Goal: Complete application form

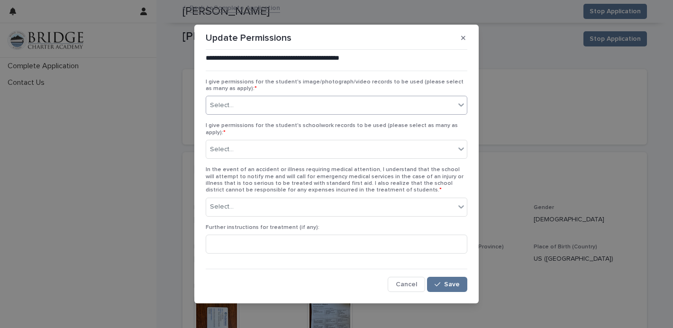
scroll to position [2752, 0]
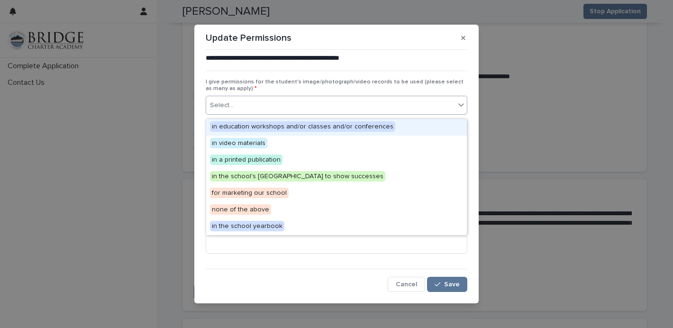
click at [323, 103] on div "Select..." at bounding box center [330, 106] width 249 height 16
click at [300, 125] on span "in education workshops and/or classes and/or conferences" at bounding box center [302, 126] width 185 height 10
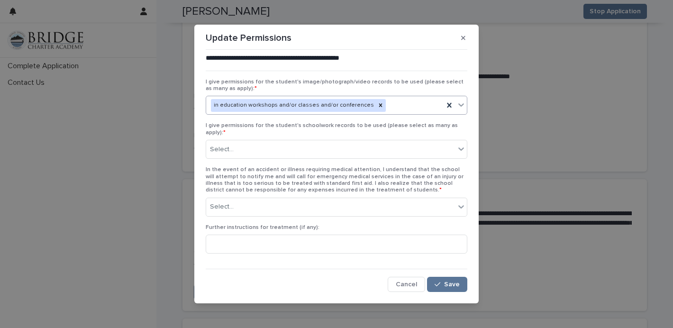
click at [397, 108] on div "in education workshops and/or classes and/or conferences" at bounding box center [324, 105] width 237 height 17
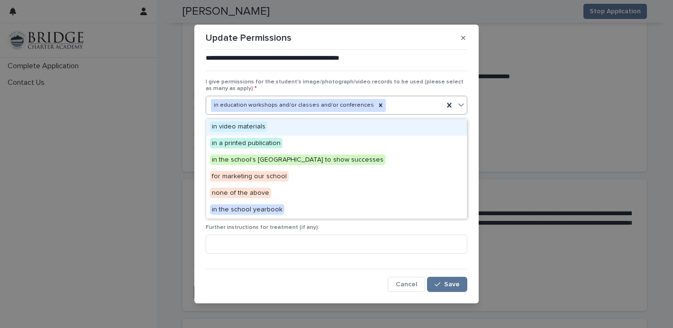
click at [249, 125] on span "in video materials" at bounding box center [238, 126] width 57 height 10
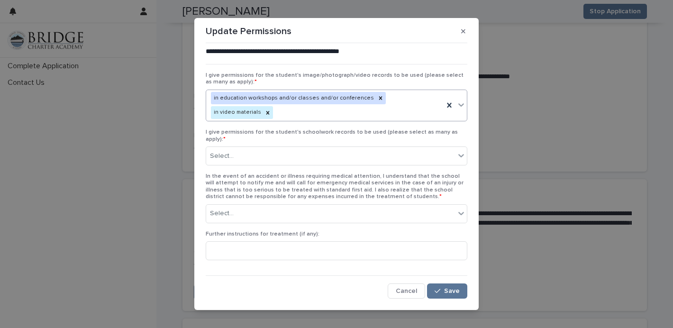
click at [437, 108] on div "in education workshops and/or classes and/or conferences in video materials" at bounding box center [324, 105] width 237 height 31
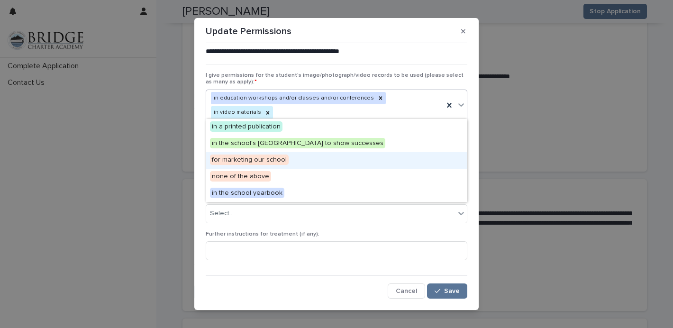
click at [263, 161] on span "for marketing our school" at bounding box center [249, 159] width 79 height 10
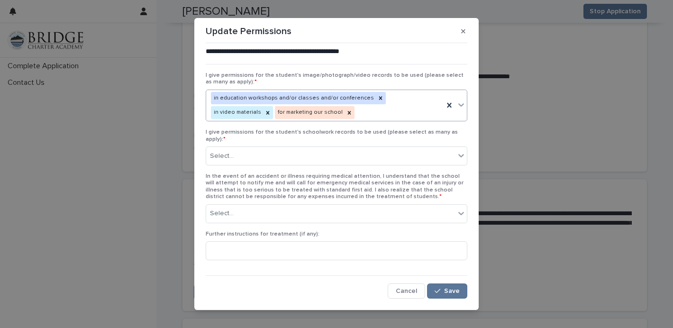
click at [365, 118] on div "in education workshops and/or classes and/or conferences in video materials for…" at bounding box center [324, 105] width 237 height 31
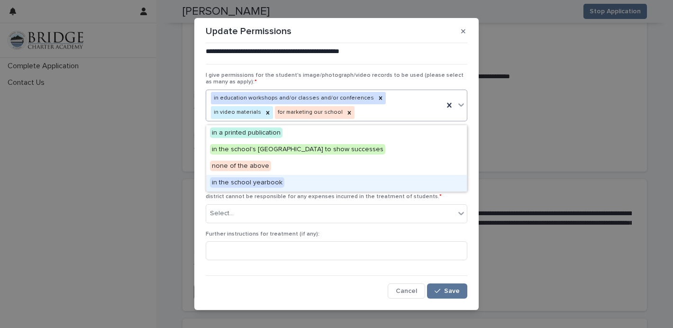
click at [249, 183] on span "in the school yearbook" at bounding box center [247, 182] width 74 height 10
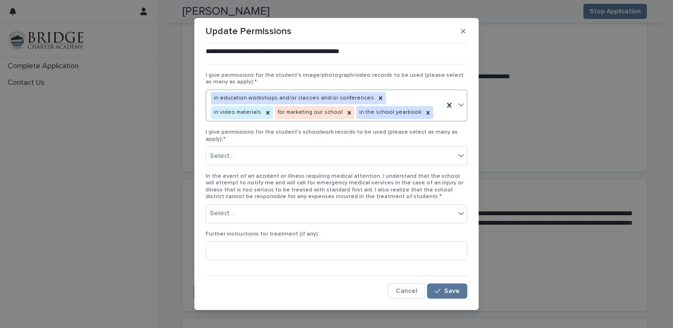
click at [377, 114] on div "in education workshops and/or classes and/or conferences in video materials for…" at bounding box center [324, 105] width 237 height 31
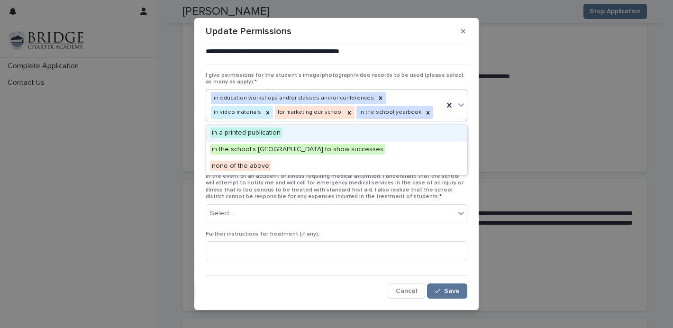
click at [254, 134] on span "in a printed publication" at bounding box center [246, 132] width 72 height 10
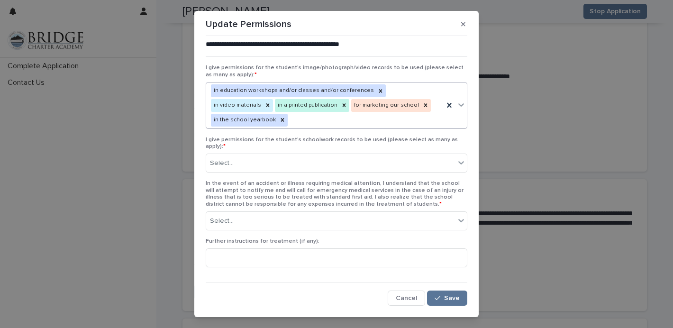
click at [449, 118] on div at bounding box center [454, 104] width 23 height 45
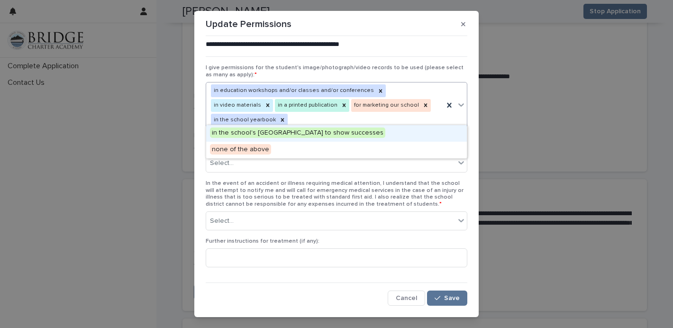
click at [315, 135] on span "in the school's [GEOGRAPHIC_DATA] to show successes" at bounding box center [297, 132] width 175 height 10
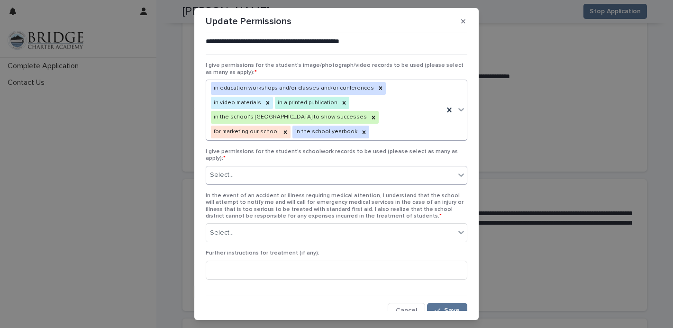
click at [265, 167] on div "Select..." at bounding box center [330, 175] width 249 height 16
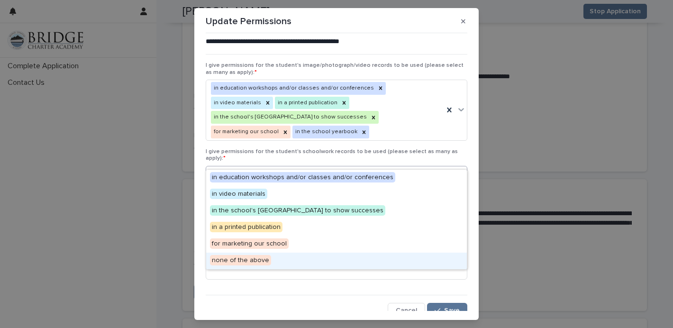
click at [249, 258] on span "none of the above" at bounding box center [240, 260] width 61 height 10
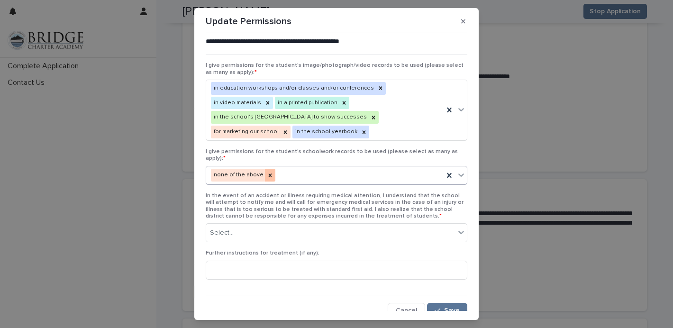
click at [269, 169] on div at bounding box center [270, 175] width 10 height 13
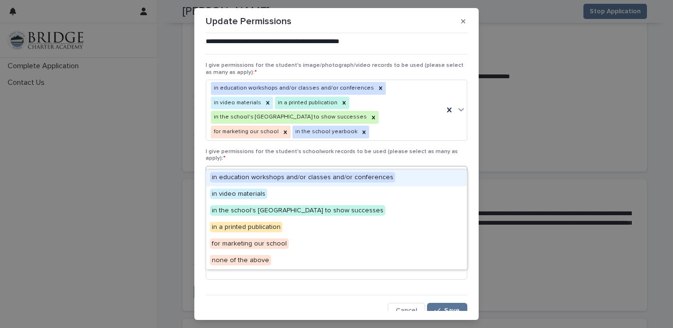
click at [286, 167] on div "Select..." at bounding box center [330, 175] width 249 height 16
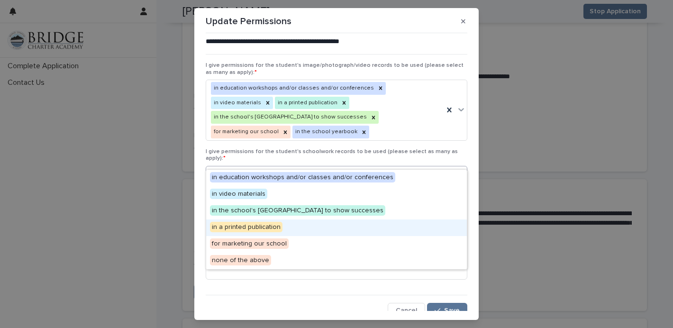
click at [262, 225] on span "in a printed publication" at bounding box center [246, 227] width 72 height 10
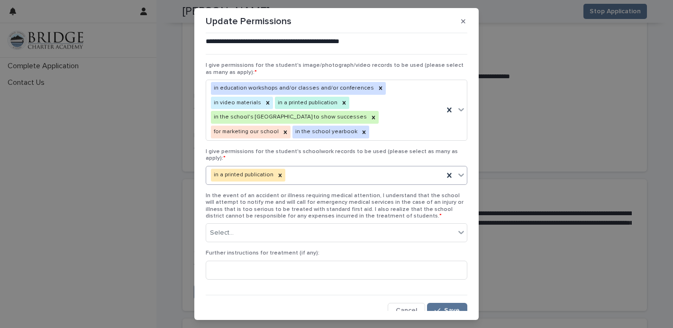
click at [306, 168] on div "in a printed publication" at bounding box center [336, 175] width 261 height 19
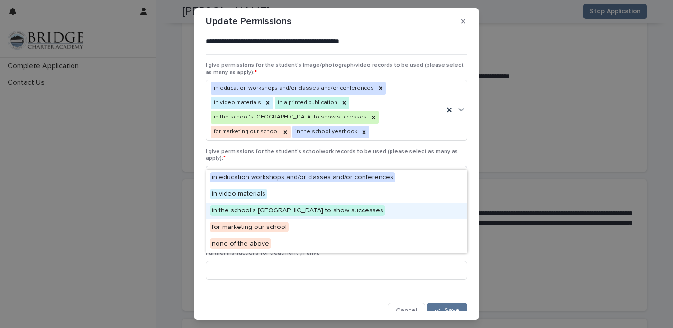
click at [297, 211] on span "in the school's [GEOGRAPHIC_DATA] to show successes" at bounding box center [297, 210] width 175 height 10
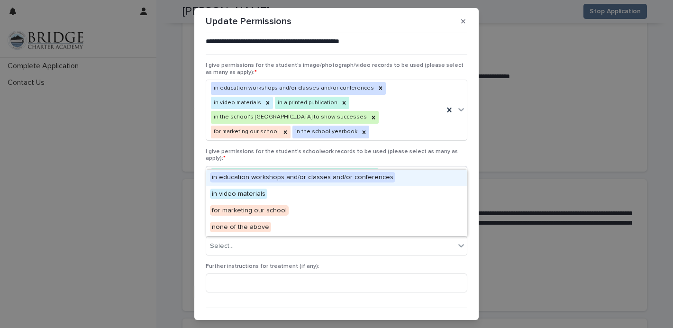
click at [426, 166] on div "in the school's Parent Center to show successes in a printed publication" at bounding box center [324, 181] width 237 height 31
click at [314, 177] on span "in education workshops and/or classes and/or conferences" at bounding box center [302, 177] width 185 height 10
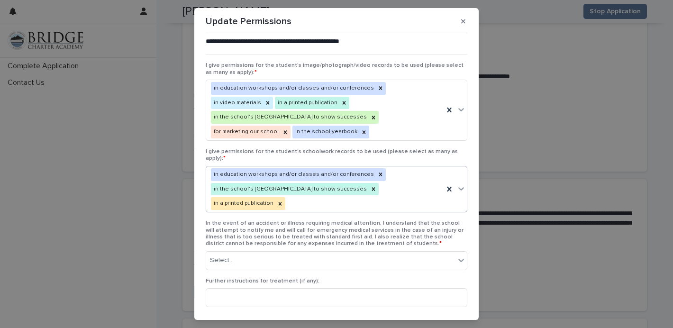
scroll to position [1, 0]
click at [241, 251] on div "Select..." at bounding box center [330, 259] width 249 height 16
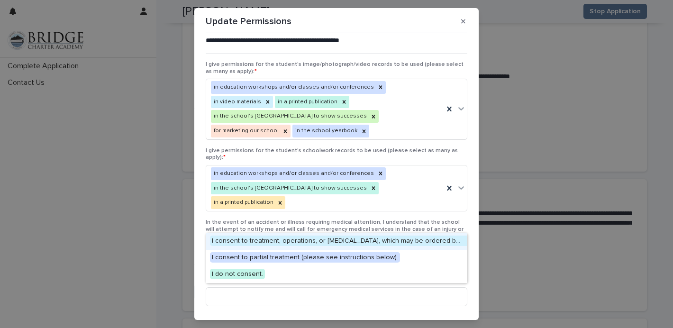
click at [239, 242] on span "I consent to treatment, operations, or [MEDICAL_DATA], which may be ordered by …" at bounding box center [411, 240] width 402 height 10
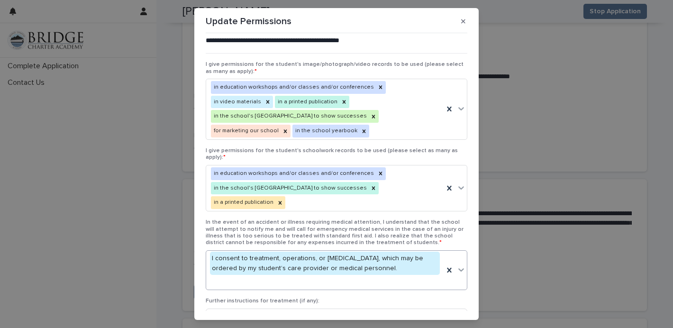
scroll to position [20, 0]
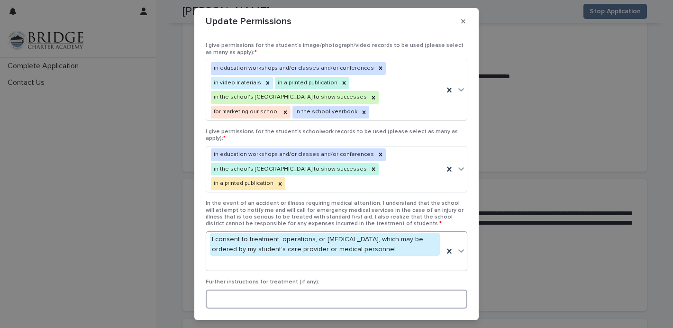
click at [240, 289] on input at bounding box center [336, 298] width 261 height 19
click at [242, 289] on input at bounding box center [336, 298] width 261 height 19
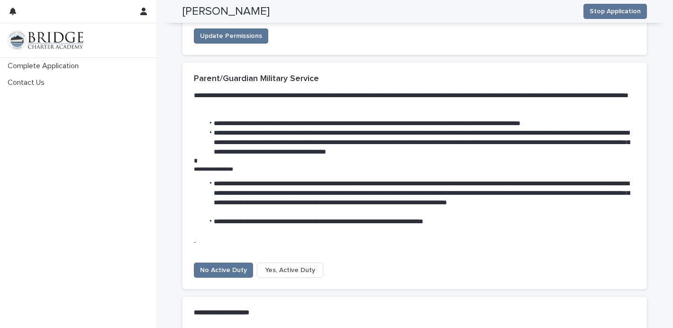
scroll to position [3043, 0]
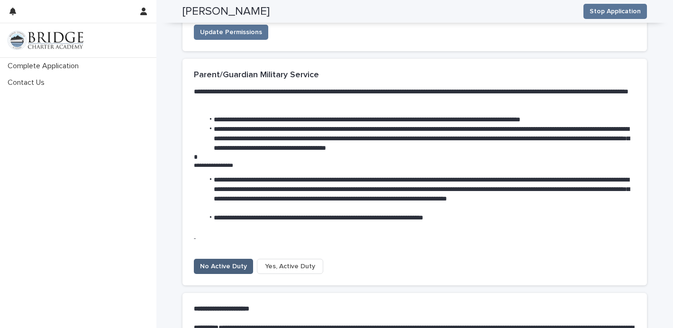
click at [232, 261] on span "No Active Duty" at bounding box center [223, 265] width 47 height 9
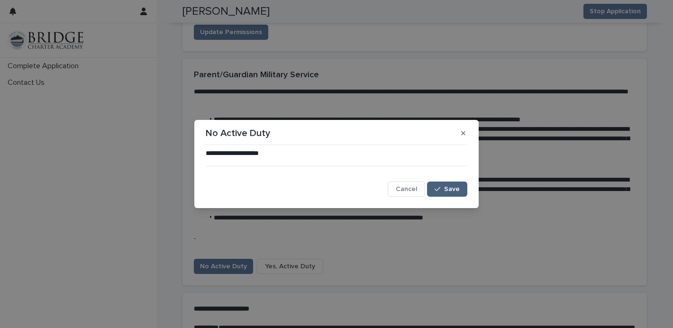
click at [436, 186] on icon "button" at bounding box center [437, 189] width 6 height 7
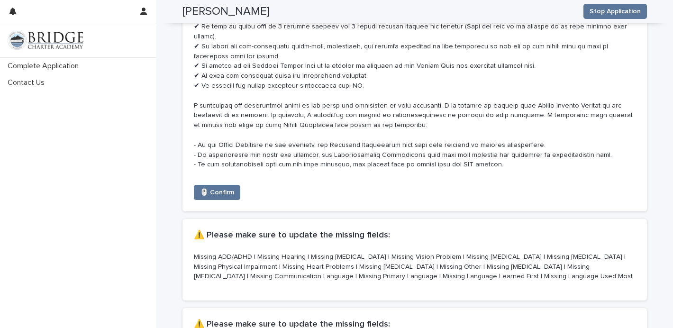
scroll to position [4786, 0]
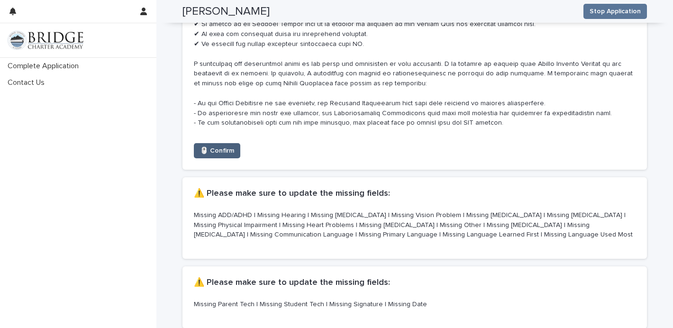
click at [230, 146] on span "🖱️ Confirm" at bounding box center [217, 150] width 34 height 9
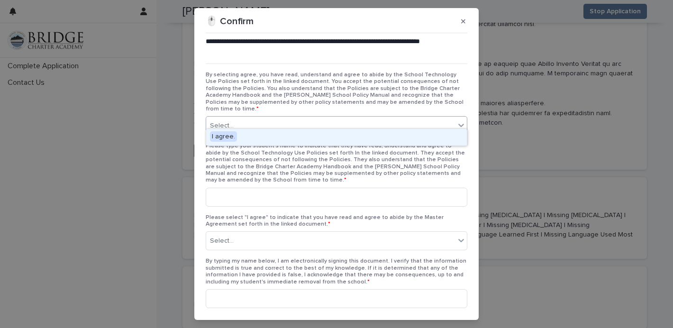
click at [230, 121] on div "Select..." at bounding box center [222, 126] width 24 height 10
click at [260, 141] on div "I agree." at bounding box center [336, 137] width 260 height 17
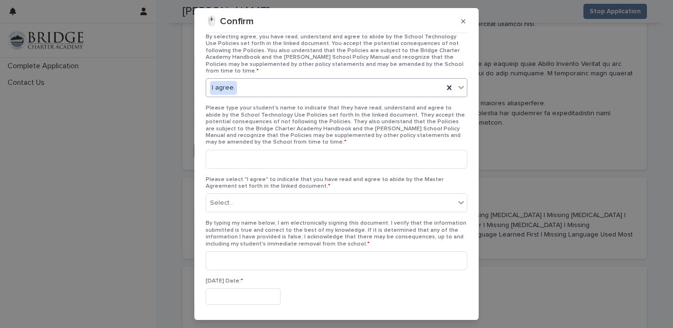
scroll to position [39, 0]
click at [260, 149] on input at bounding box center [336, 158] width 261 height 19
type input "**********"
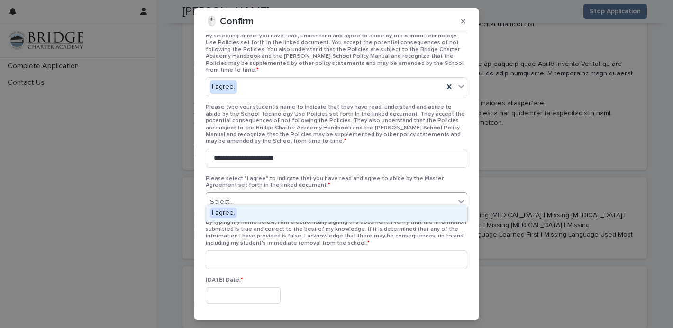
click at [265, 198] on div "Select..." at bounding box center [330, 202] width 249 height 16
click at [263, 207] on div "I agree." at bounding box center [336, 213] width 260 height 17
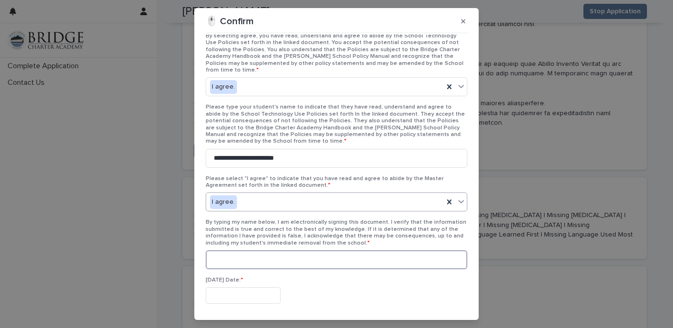
click at [250, 255] on input at bounding box center [336, 259] width 261 height 19
type input "**********"
click at [237, 299] on div "[DATE] Date: *" at bounding box center [336, 294] width 261 height 35
click at [240, 287] on input "text" at bounding box center [243, 295] width 75 height 17
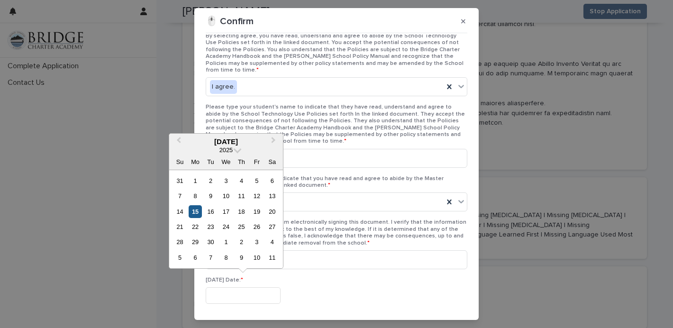
click at [193, 213] on div "15" at bounding box center [195, 211] width 13 height 13
type input "**********"
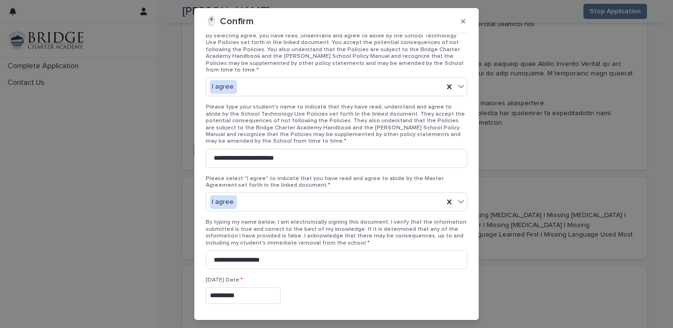
scroll to position [63, 0]
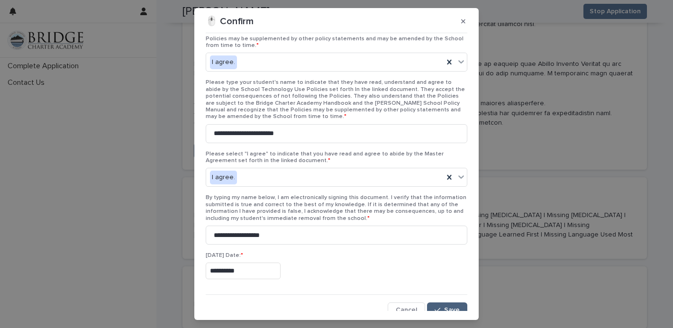
click at [451, 306] on span "Save" at bounding box center [452, 309] width 16 height 7
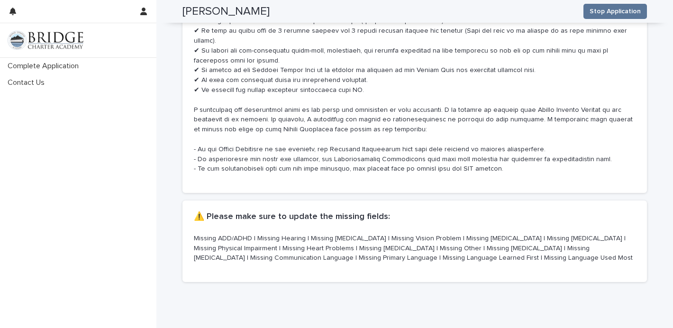
scroll to position [4739, 0]
click at [245, 235] on p "Missing ADD/ADHD | Missing Hearing | Missing [MEDICAL_DATA] | Missing Vision Pr…" at bounding box center [414, 249] width 441 height 29
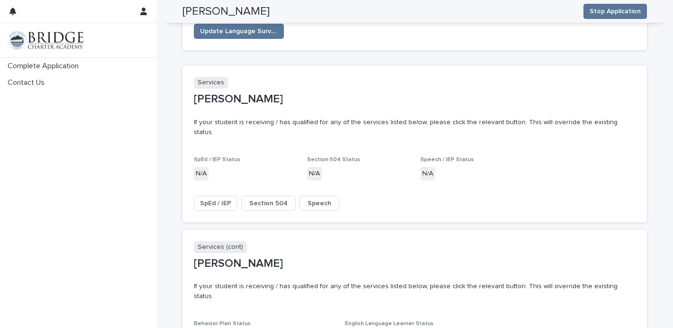
scroll to position [1412, 0]
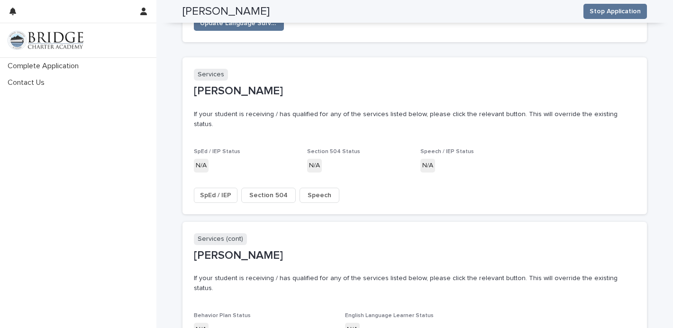
click at [252, 188] on button "Section 504" at bounding box center [268, 195] width 54 height 15
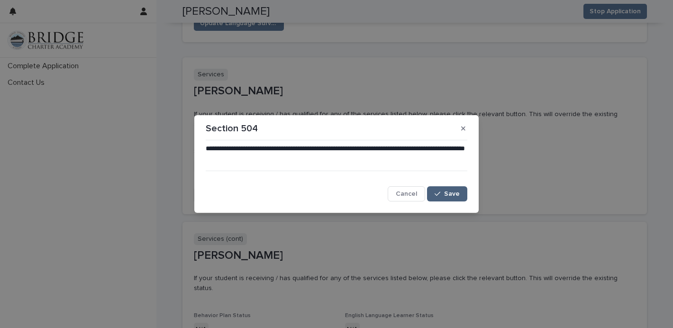
click at [435, 191] on icon "button" at bounding box center [437, 193] width 6 height 7
